Goal: Task Accomplishment & Management: Use online tool/utility

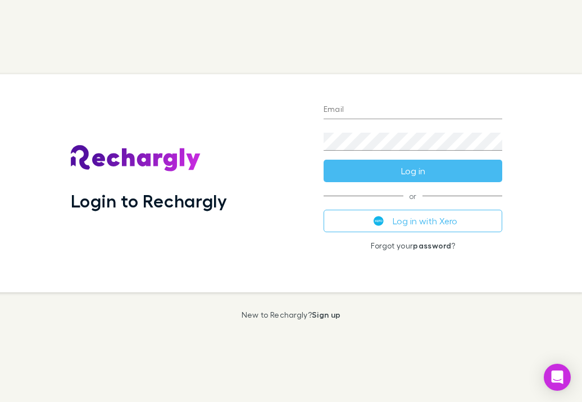
click at [134, 67] on div "Login to Rechargly Email Password Log in or Log in with Xero Forgot your passwo…" at bounding box center [291, 201] width 582 height 402
